Goal: Task Accomplishment & Management: Manage account settings

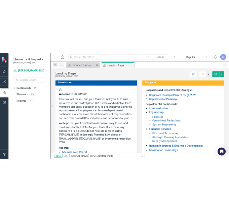
scroll to position [41, 0]
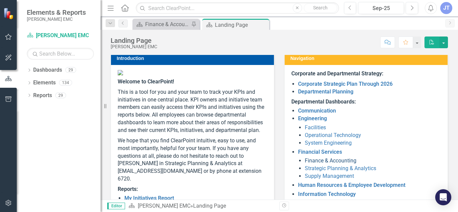
click at [335, 160] on link "Finance & Accounting" at bounding box center [331, 161] width 52 height 6
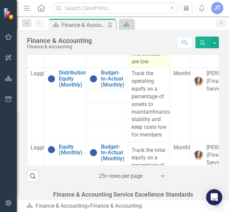
scroll to position [113, 0]
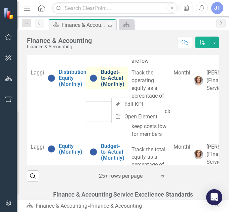
click at [116, 85] on link "Budget-to-Actual (Monthly)" at bounding box center [112, 78] width 23 height 18
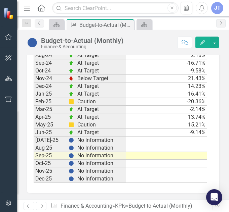
scroll to position [1023, 0]
click at [180, 108] on td "-2.14%" at bounding box center [166, 110] width 81 height 8
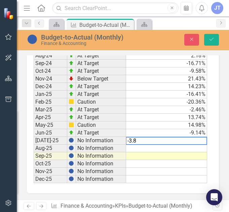
type textarea "-3.80"
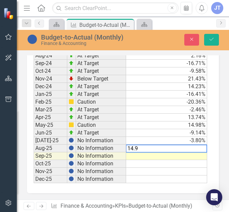
type textarea "14.91"
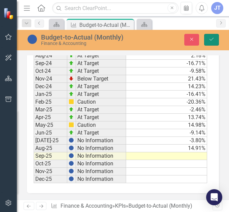
click at [215, 39] on button "Save" at bounding box center [211, 40] width 15 height 12
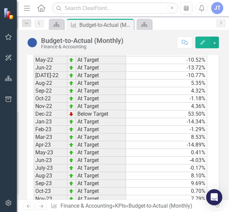
scroll to position [891, 0]
